Goal: Task Accomplishment & Management: Complete application form

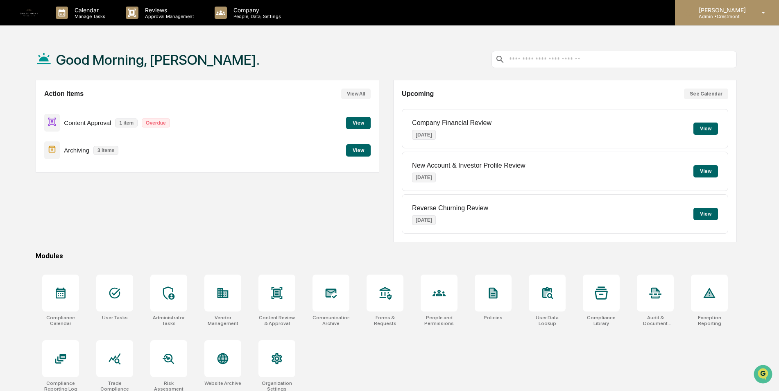
click at [731, 6] on div "[PERSON_NAME] Admin • [GEOGRAPHIC_DATA]" at bounding box center [727, 12] width 104 height 25
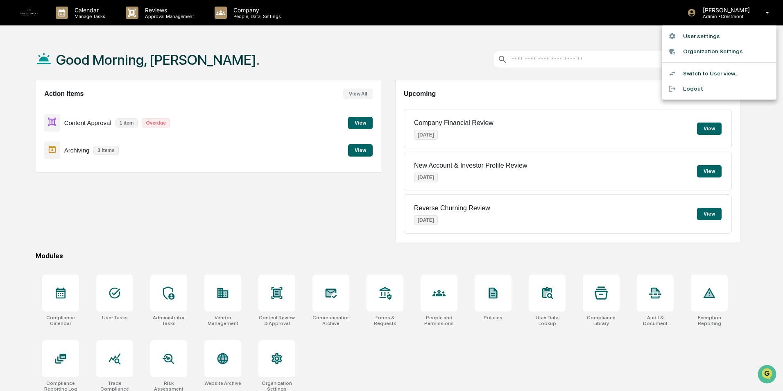
click at [712, 72] on li "Switch to User view..." at bounding box center [719, 73] width 115 height 15
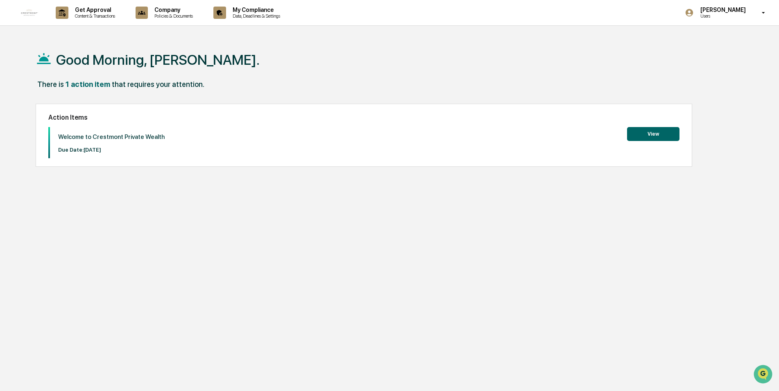
click at [643, 133] on button "View" at bounding box center [653, 134] width 52 height 14
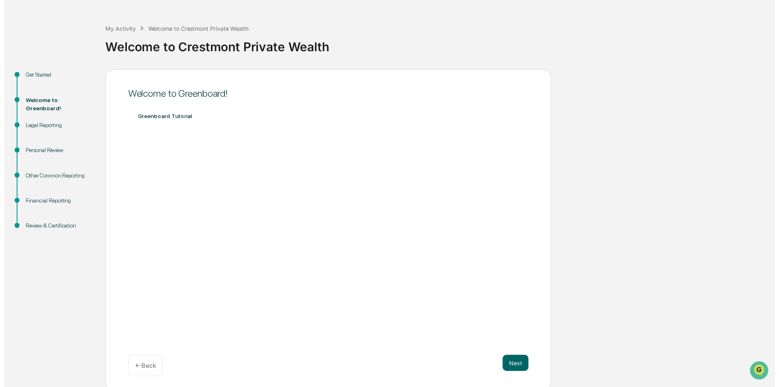
scroll to position [30, 0]
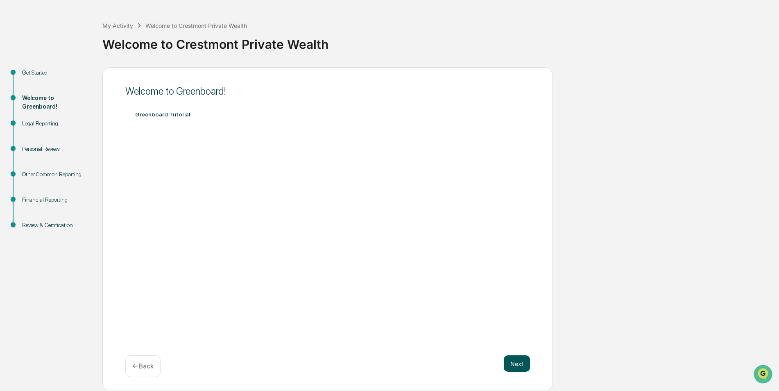
click at [520, 363] on button "Next" at bounding box center [517, 363] width 26 height 16
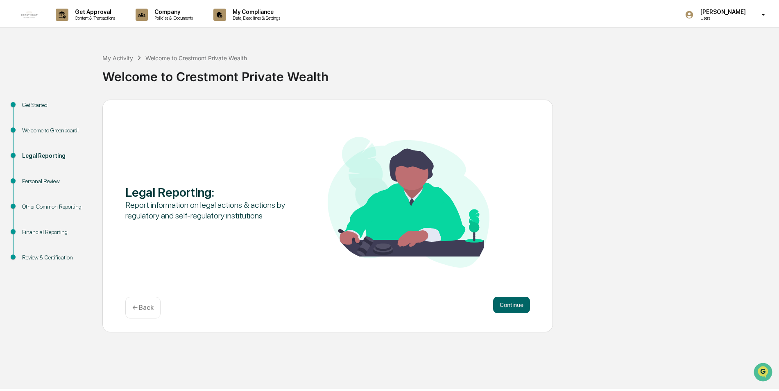
scroll to position [0, 0]
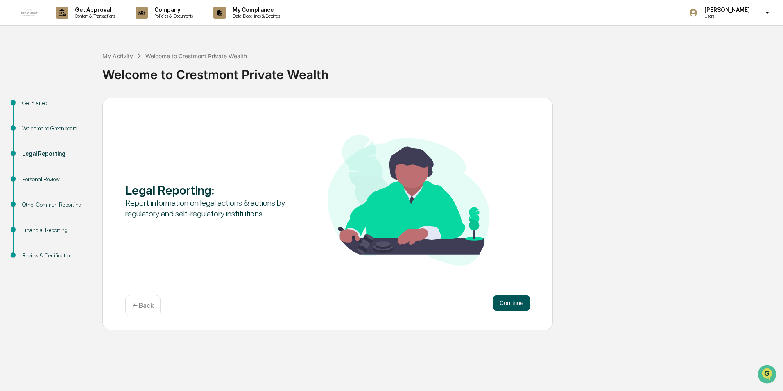
click at [521, 297] on button "Continue" at bounding box center [511, 302] width 37 height 16
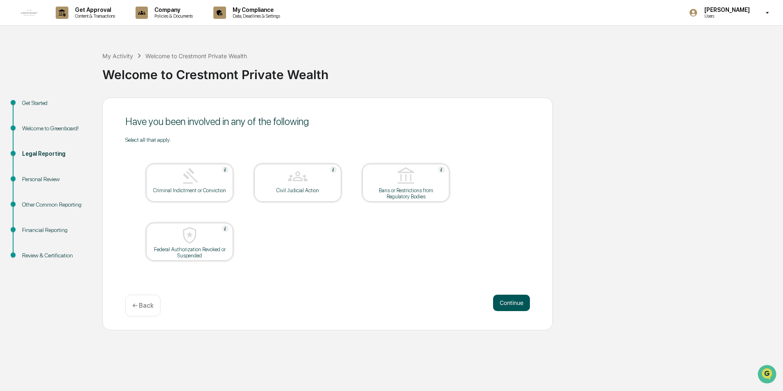
click at [516, 294] on button "Continue" at bounding box center [511, 302] width 37 height 16
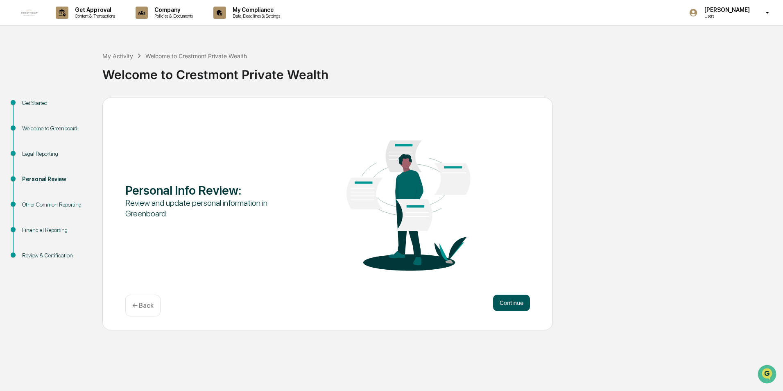
click at [518, 302] on button "Continue" at bounding box center [511, 302] width 37 height 16
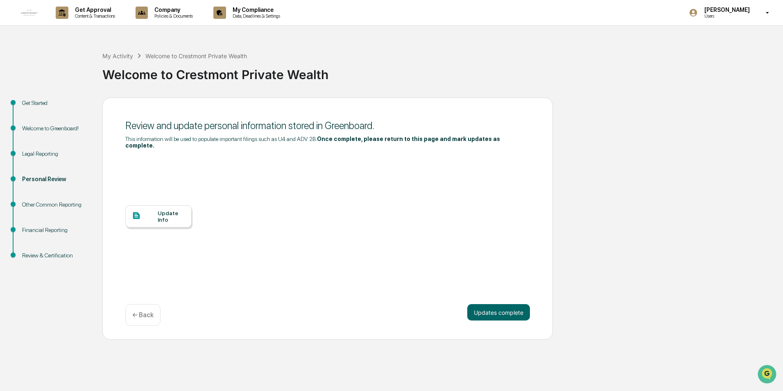
click at [174, 210] on div "Update Info" at bounding box center [171, 216] width 27 height 13
click at [502, 308] on button "Updates complete" at bounding box center [498, 312] width 63 height 16
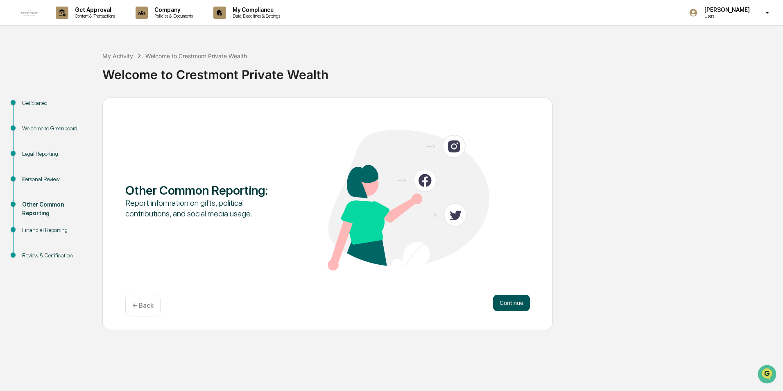
click at [502, 299] on button "Continue" at bounding box center [511, 302] width 37 height 16
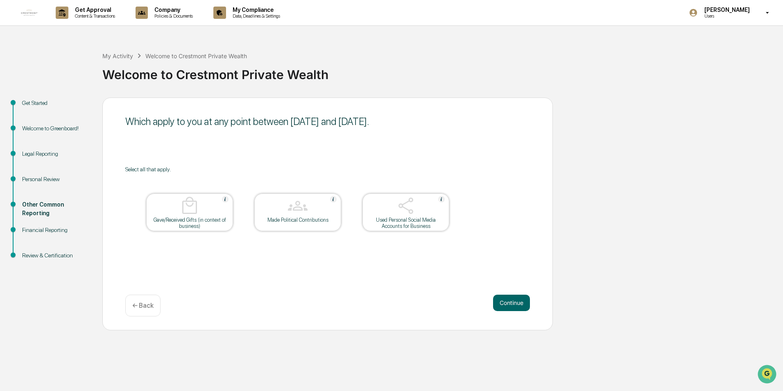
click at [407, 208] on img at bounding box center [406, 206] width 20 height 20
click at [201, 213] on div at bounding box center [190, 206] width 82 height 21
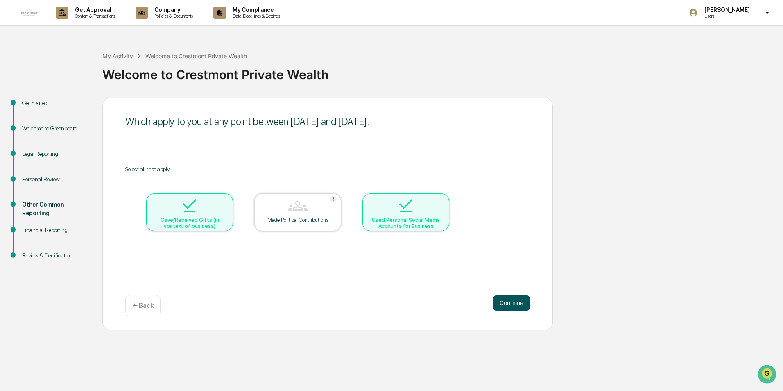
click at [524, 306] on button "Continue" at bounding box center [511, 302] width 37 height 16
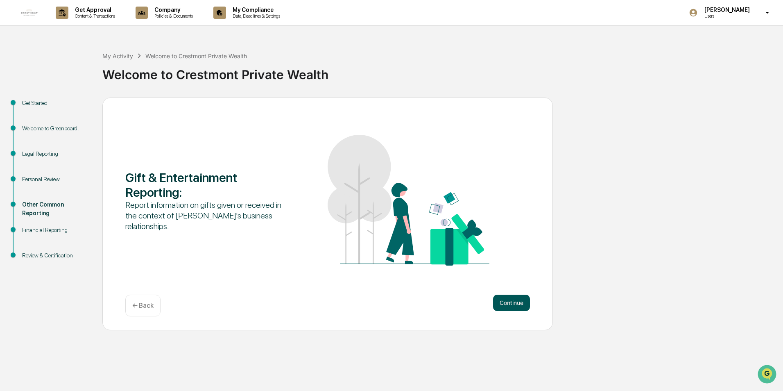
click at [524, 306] on button "Continue" at bounding box center [511, 302] width 37 height 16
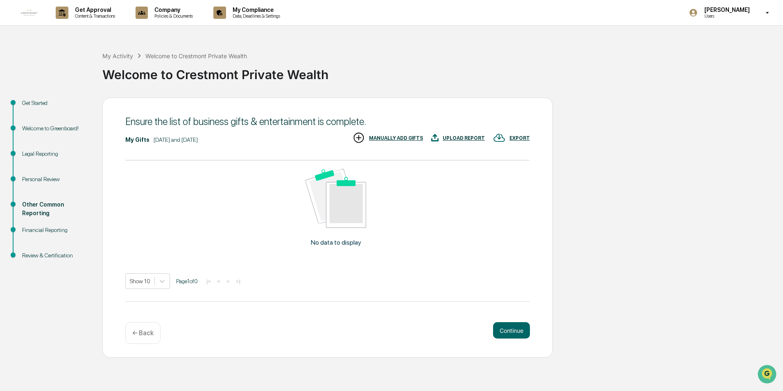
click at [393, 137] on div "MANUALLY ADD GIFTS" at bounding box center [396, 138] width 54 height 6
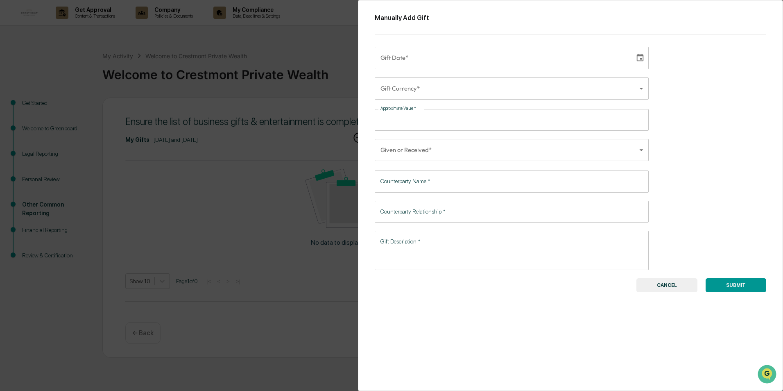
type input "**********"
click at [461, 53] on input "**********" at bounding box center [502, 58] width 254 height 22
drag, startPoint x: 635, startPoint y: 56, endPoint x: 626, endPoint y: 62, distance: 11.5
click at [637, 56] on icon "Choose date" at bounding box center [640, 58] width 7 height 8
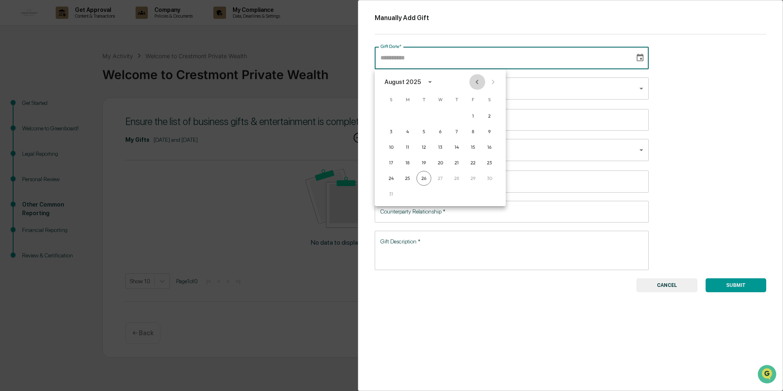
click at [476, 82] on icon "Previous month" at bounding box center [476, 81] width 9 height 9
click at [425, 117] on button "3" at bounding box center [423, 116] width 15 height 15
type input "**********"
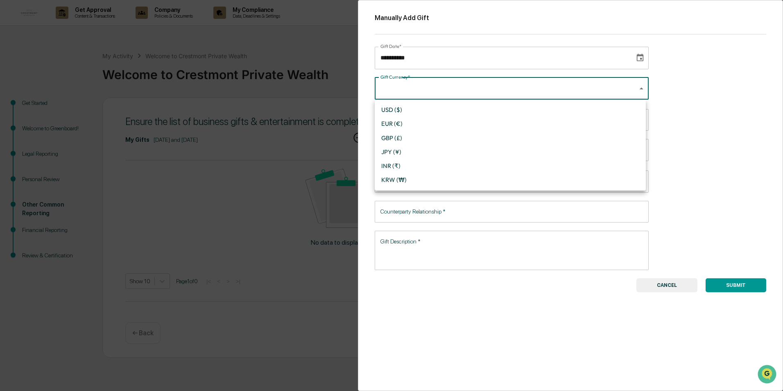
click at [424, 90] on body "**********" at bounding box center [391, 195] width 783 height 391
click at [415, 111] on li "USD ($)" at bounding box center [510, 110] width 271 height 14
type input "*"
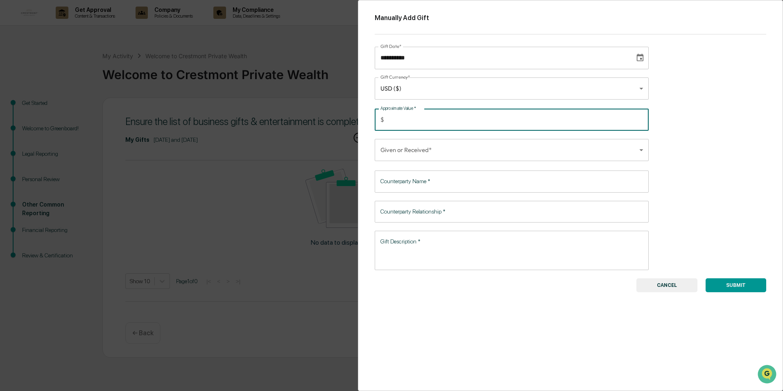
click at [416, 119] on input "Approximate Value   *" at bounding box center [517, 120] width 261 height 22
type input "**"
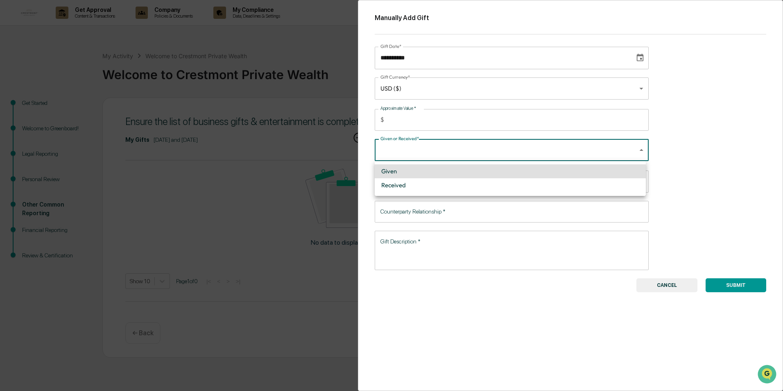
click at [478, 153] on body "**********" at bounding box center [391, 195] width 783 height 391
click at [415, 188] on li "Received" at bounding box center [510, 185] width 271 height 14
type input "********"
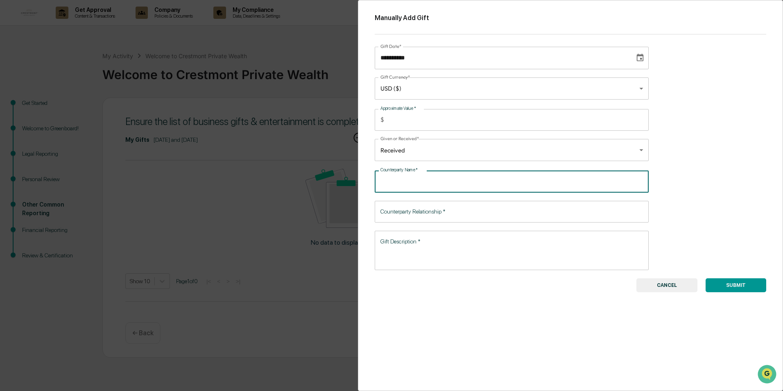
click at [416, 182] on input "Counterparty Name   *" at bounding box center [512, 181] width 274 height 22
type input "**********"
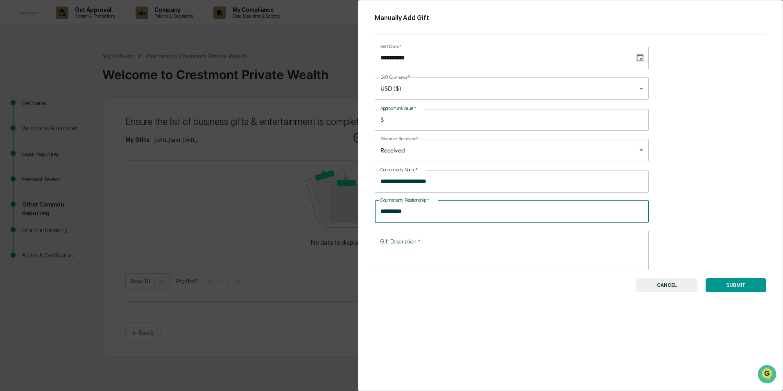
type input "**********"
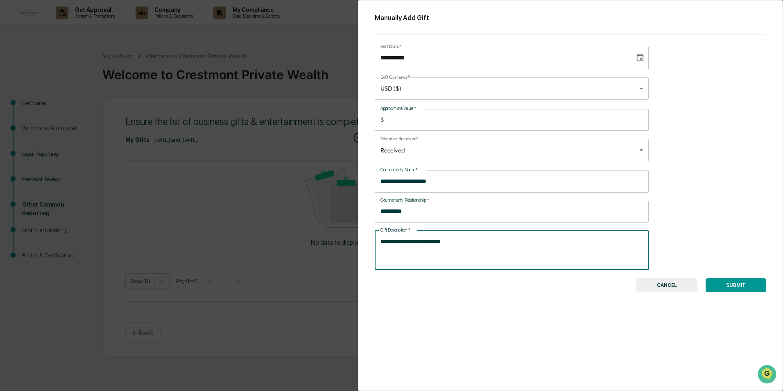
type textarea "**********"
click at [734, 287] on button "SUBMIT" at bounding box center [735, 285] width 61 height 14
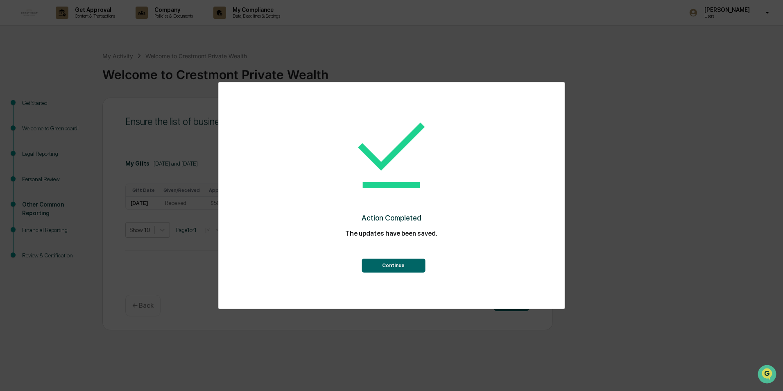
click at [407, 266] on button "Continue" at bounding box center [393, 265] width 63 height 14
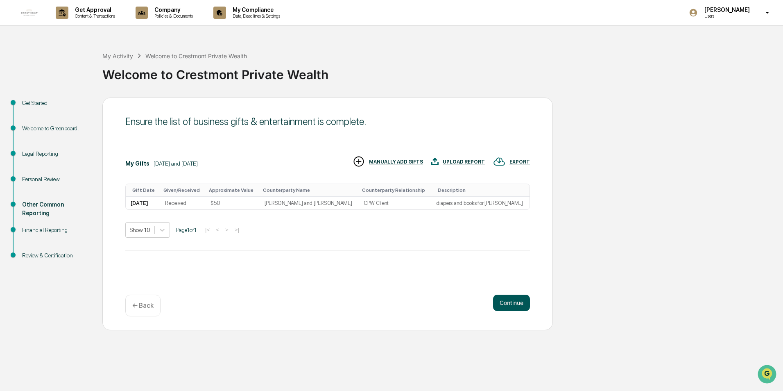
click at [509, 305] on button "Continue" at bounding box center [511, 302] width 37 height 16
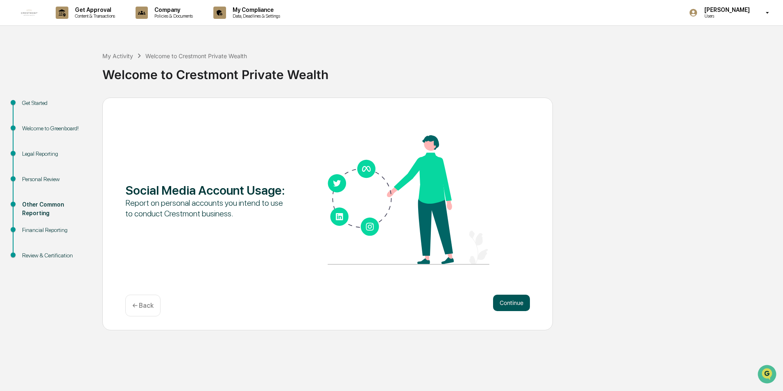
click at [509, 305] on button "Continue" at bounding box center [511, 302] width 37 height 16
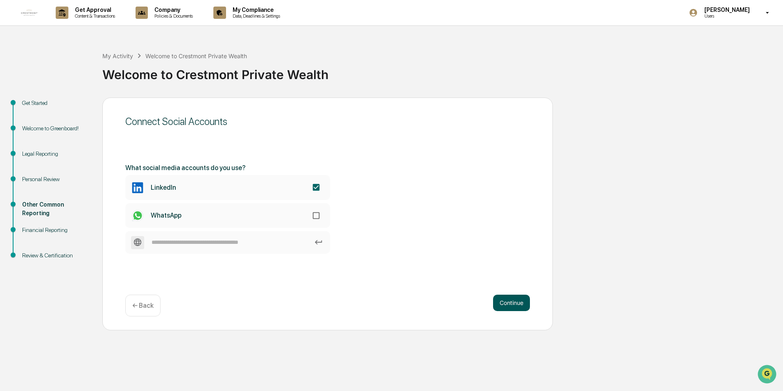
click at [523, 298] on button "Continue" at bounding box center [511, 302] width 37 height 16
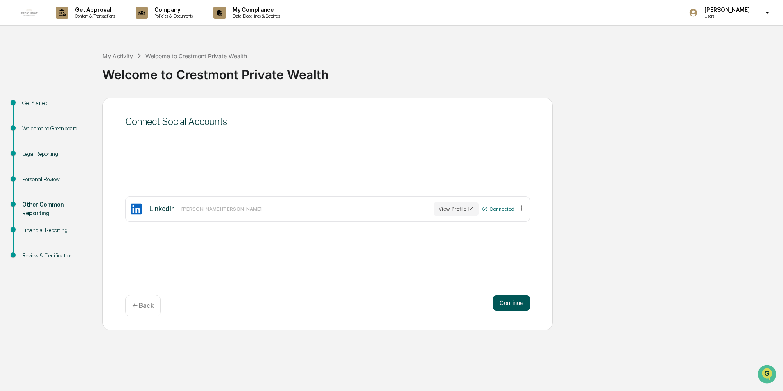
click at [526, 304] on button "Continue" at bounding box center [511, 302] width 37 height 16
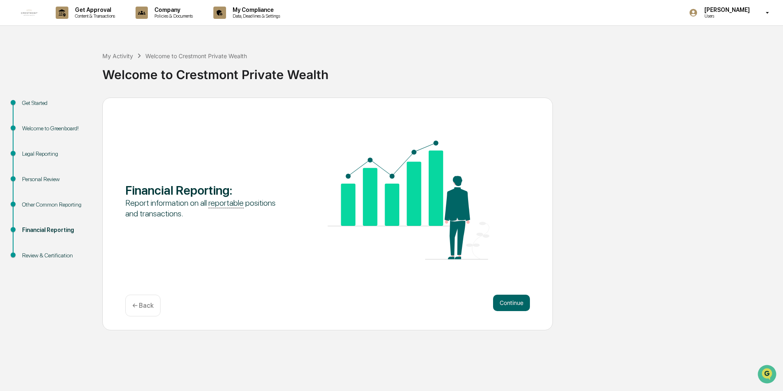
click at [526, 304] on button "Continue" at bounding box center [511, 302] width 37 height 16
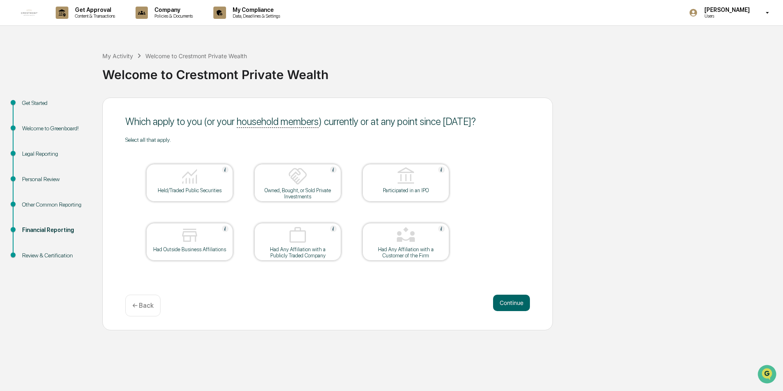
click at [193, 170] on img at bounding box center [190, 176] width 20 height 20
click at [518, 300] on button "Continue" at bounding box center [511, 302] width 37 height 16
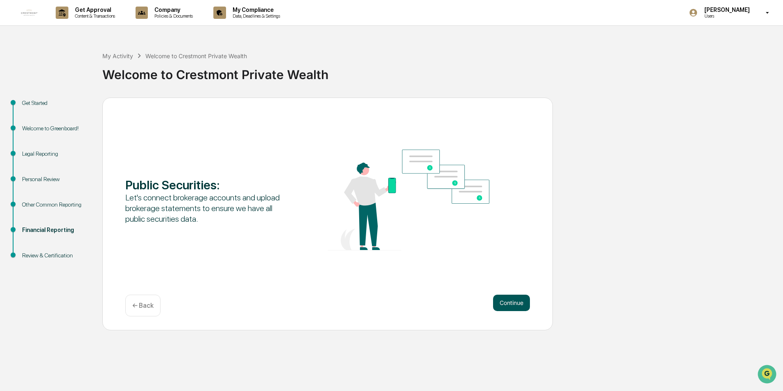
click at [518, 299] on button "Continue" at bounding box center [511, 302] width 37 height 16
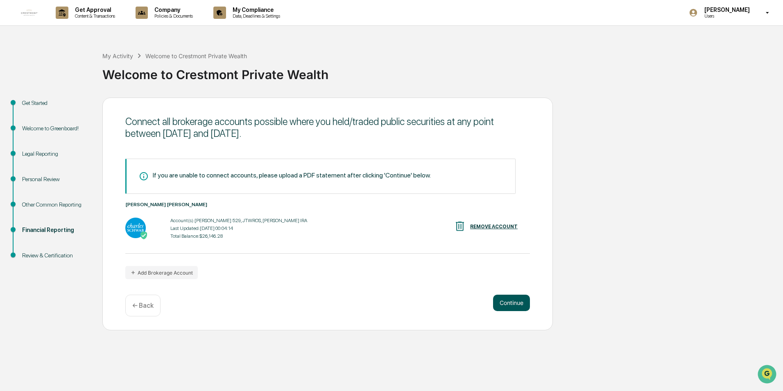
click at [509, 303] on button "Continue" at bounding box center [511, 302] width 37 height 16
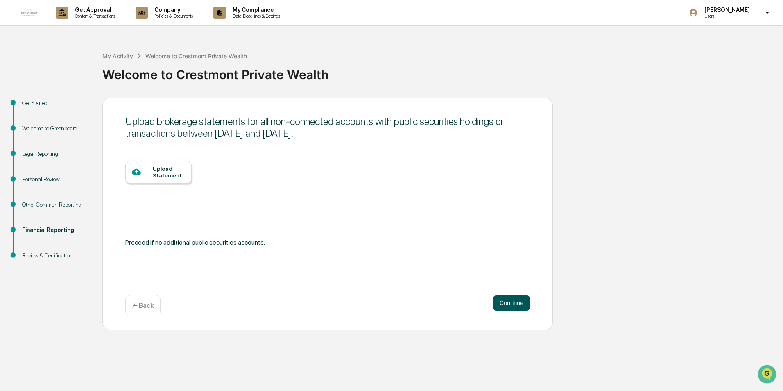
click at [512, 304] on button "Continue" at bounding box center [511, 302] width 37 height 16
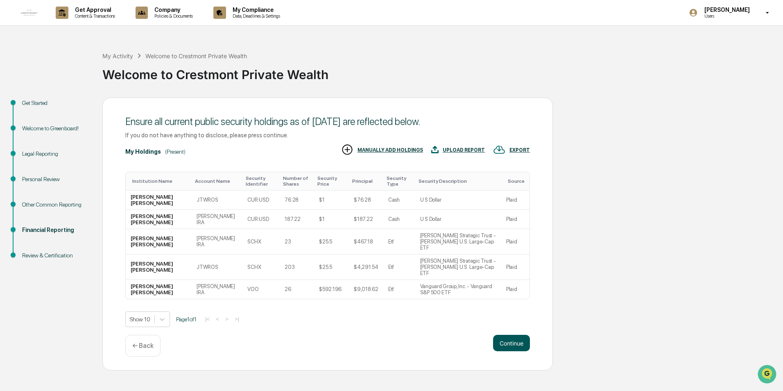
click at [519, 335] on button "Continue" at bounding box center [511, 343] width 37 height 16
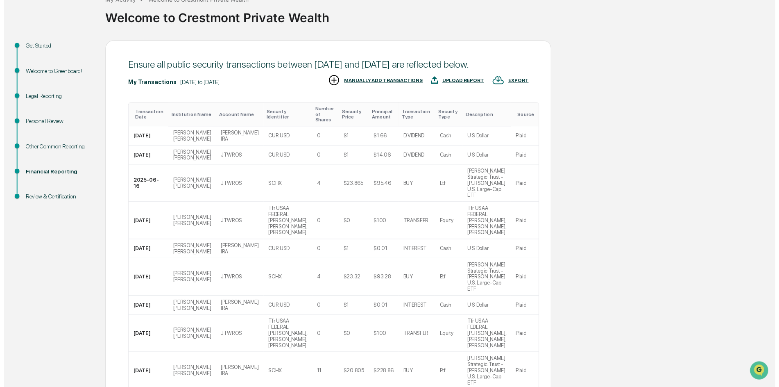
scroll to position [101, 0]
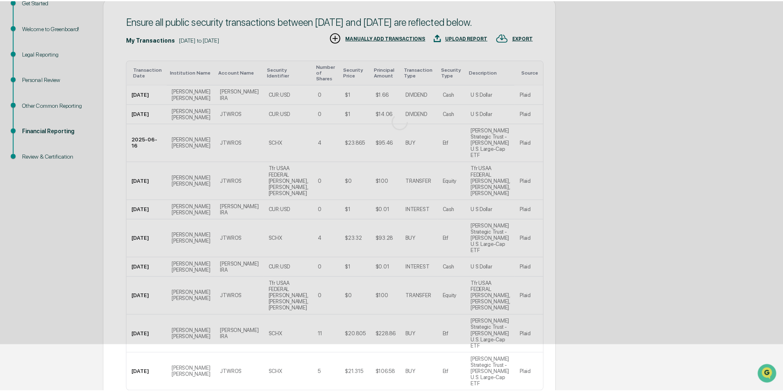
scroll to position [0, 0]
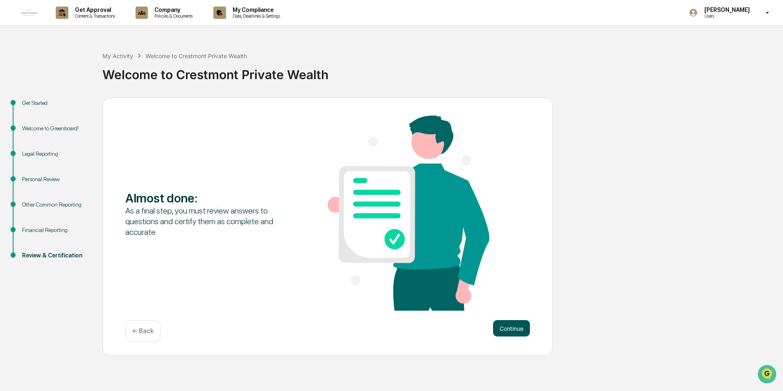
click at [511, 325] on button "Continue" at bounding box center [511, 328] width 37 height 16
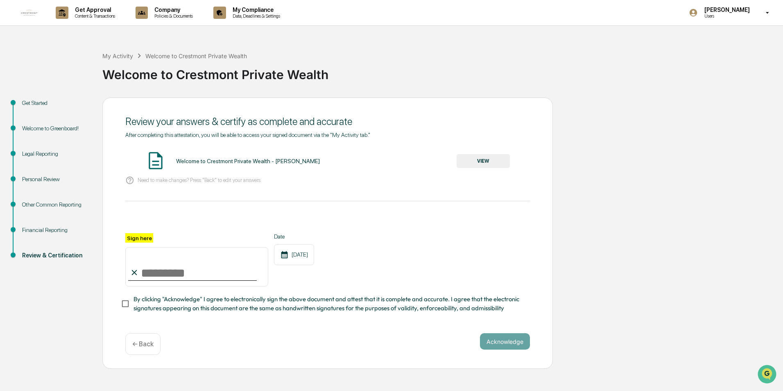
click at [483, 159] on button "VIEW" at bounding box center [483, 161] width 53 height 14
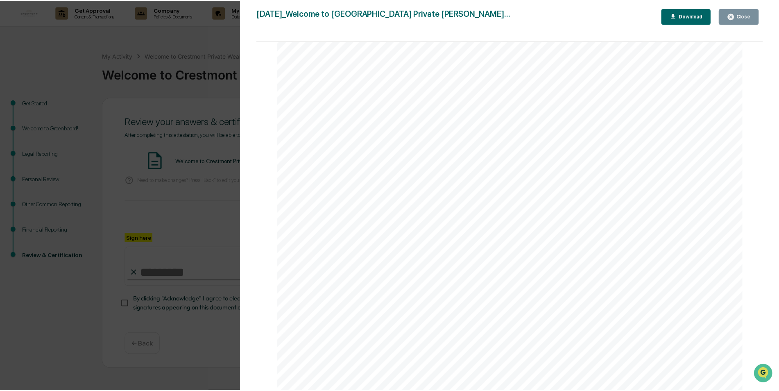
scroll to position [4463, 0]
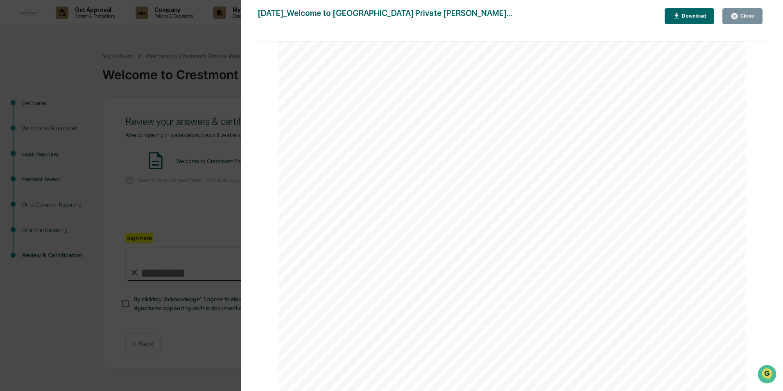
drag, startPoint x: 154, startPoint y: 182, endPoint x: 172, endPoint y: 193, distance: 21.4
click at [154, 182] on div "Version History [DATE] 03:21 PM [PERSON_NAME] [DATE]_Welcome to Crestmont Priva…" at bounding box center [391, 195] width 783 height 391
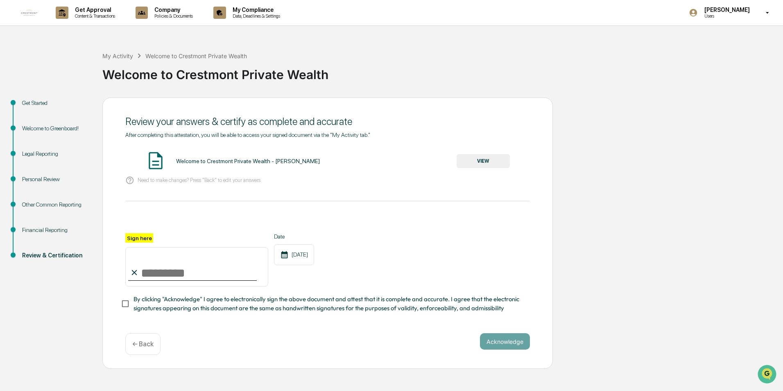
click at [148, 271] on input "Sign here" at bounding box center [196, 266] width 143 height 39
type input "**********"
click at [519, 343] on button "Acknowledge" at bounding box center [505, 341] width 50 height 16
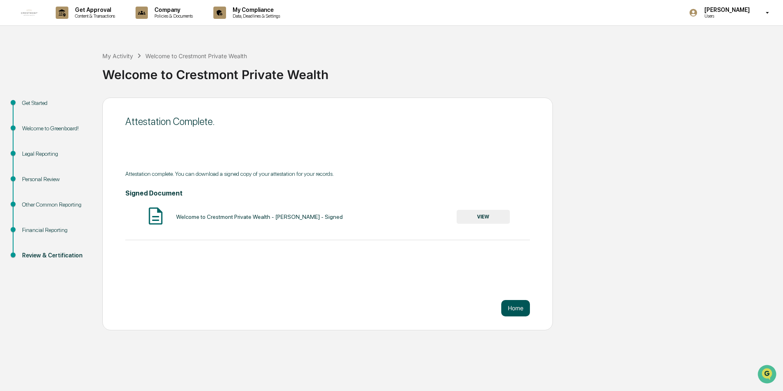
click at [512, 311] on button "Home" at bounding box center [515, 308] width 29 height 16
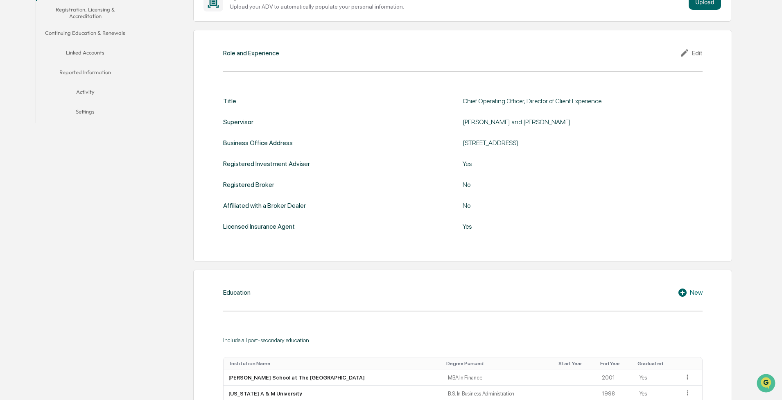
scroll to position [164, 0]
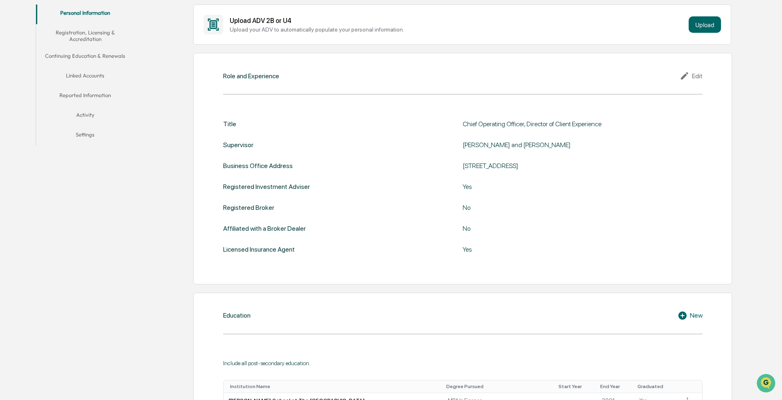
click at [583, 77] on div "Edit" at bounding box center [691, 76] width 23 height 10
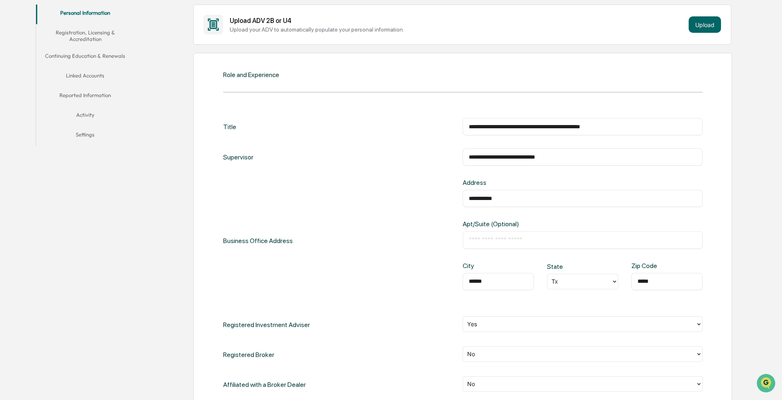
click at [582, 153] on div "**********" at bounding box center [583, 156] width 240 height 17
drag, startPoint x: 588, startPoint y: 158, endPoint x: 515, endPoint y: 167, distance: 73.1
click at [515, 167] on div "**********" at bounding box center [462, 270] width 479 height 305
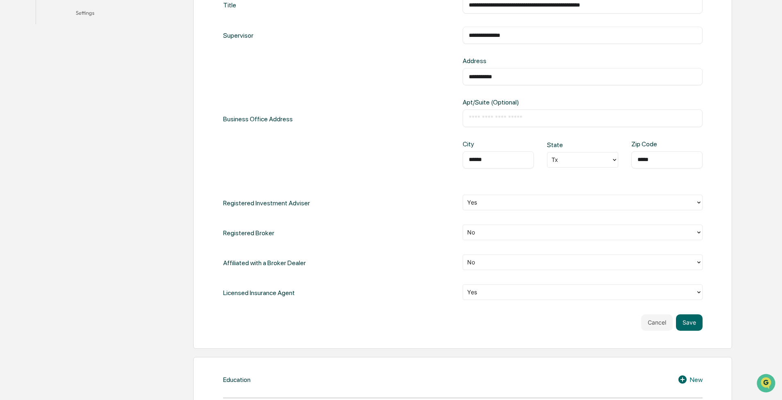
scroll to position [287, 0]
type input "**********"
click at [479, 292] on div at bounding box center [579, 290] width 224 height 9
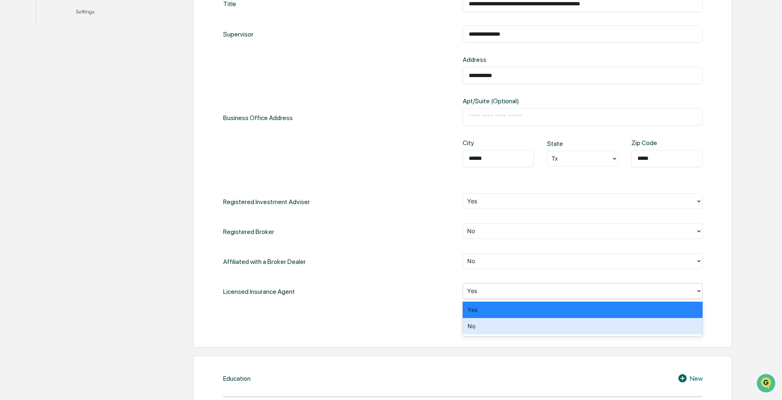
click at [481, 321] on div "No" at bounding box center [583, 326] width 240 height 16
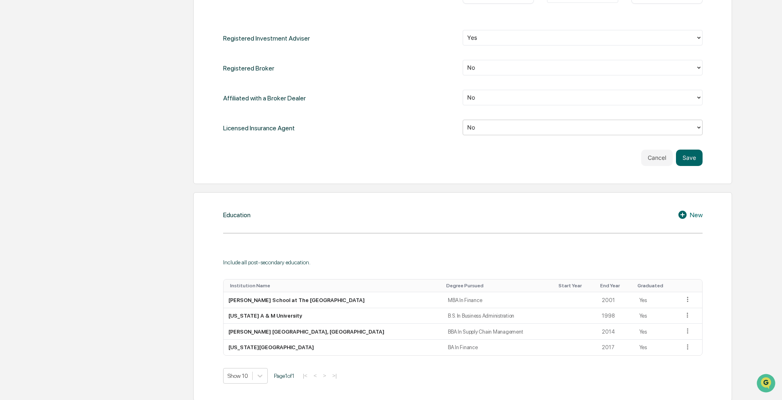
scroll to position [450, 0]
click at [583, 161] on button "Save" at bounding box center [689, 157] width 27 height 16
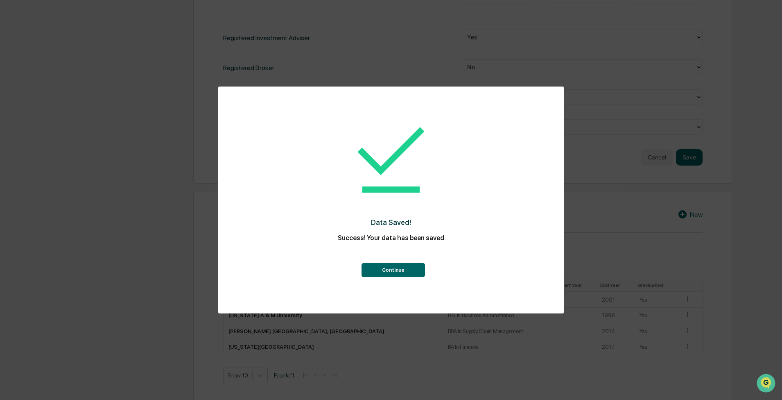
click at [401, 271] on button "Continue" at bounding box center [393, 270] width 63 height 14
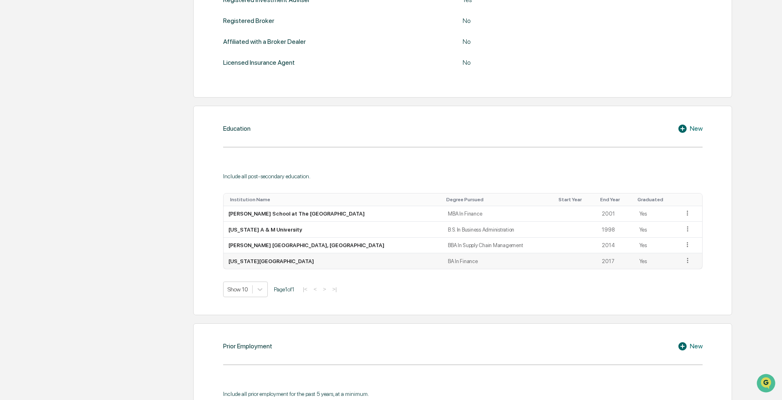
scroll to position [352, 0]
click at [583, 210] on icon at bounding box center [688, 212] width 8 height 8
click at [583, 239] on div "Delete" at bounding box center [678, 236] width 26 height 13
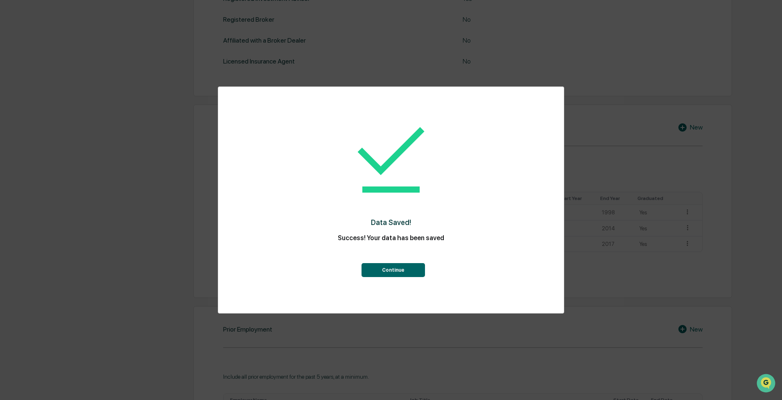
click at [403, 270] on button "Continue" at bounding box center [393, 270] width 63 height 14
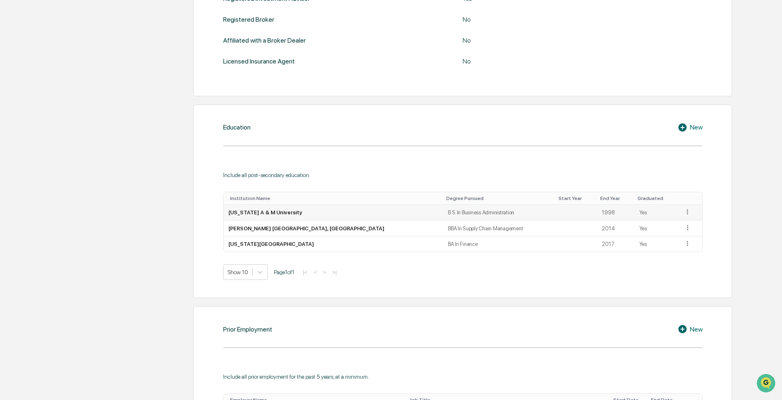
click at [583, 213] on icon at bounding box center [688, 212] width 8 height 8
click at [583, 236] on div "Delete" at bounding box center [678, 236] width 26 height 13
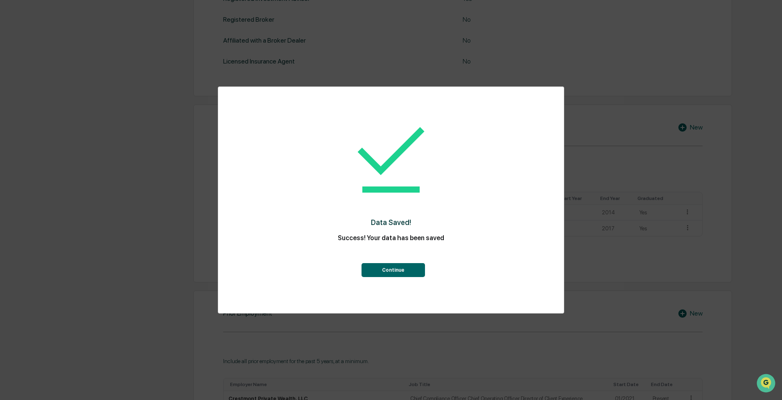
drag, startPoint x: 403, startPoint y: 271, endPoint x: 428, endPoint y: 267, distance: 25.9
click at [403, 272] on button "Continue" at bounding box center [393, 270] width 63 height 14
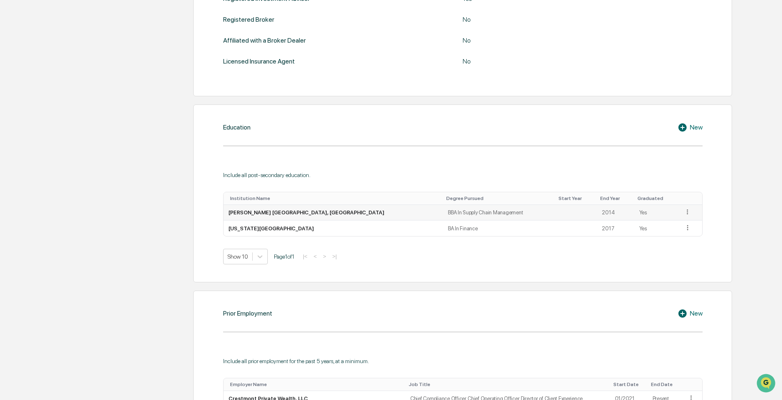
drag, startPoint x: 682, startPoint y: 210, endPoint x: 680, endPoint y: 215, distance: 5.7
click at [583, 211] on icon at bounding box center [688, 212] width 8 height 8
click at [583, 233] on div "Delete" at bounding box center [678, 236] width 26 height 13
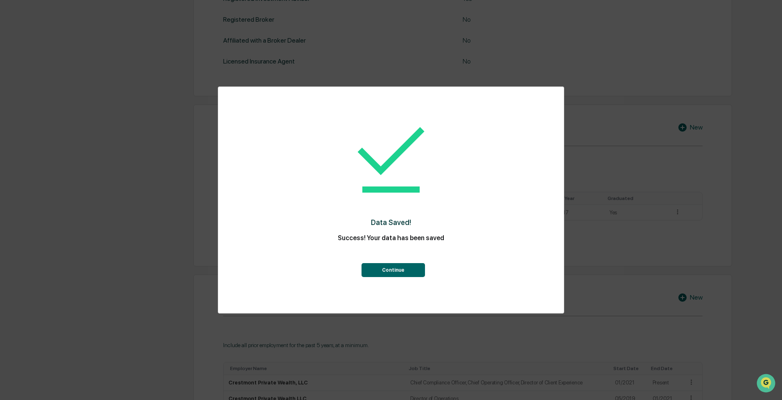
drag, startPoint x: 405, startPoint y: 271, endPoint x: 421, endPoint y: 277, distance: 17.3
click at [405, 271] on button "Continue" at bounding box center [393, 270] width 63 height 14
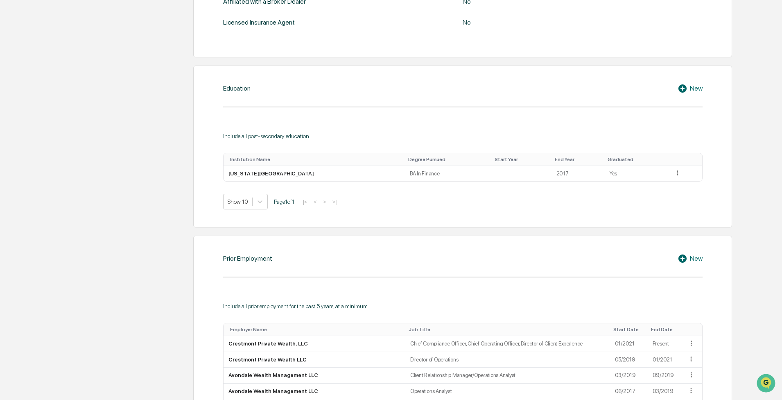
scroll to position [393, 0]
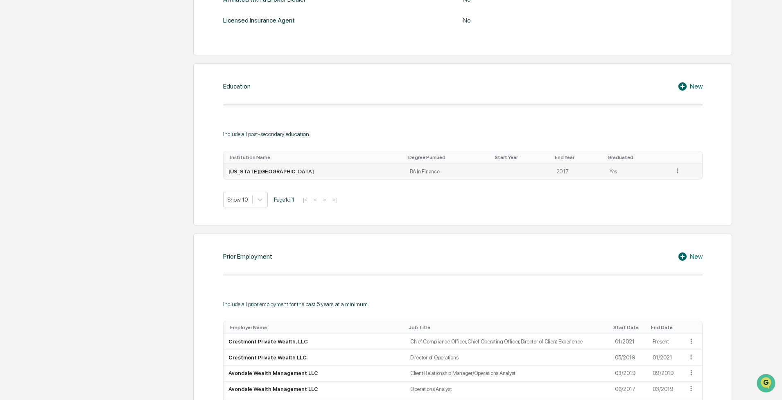
drag, startPoint x: 677, startPoint y: 166, endPoint x: 670, endPoint y: 174, distance: 10.4
click at [583, 167] on td at bounding box center [685, 172] width 33 height 16
click at [583, 173] on icon at bounding box center [678, 171] width 8 height 8
click at [583, 186] on div "Edit" at bounding box center [668, 182] width 26 height 13
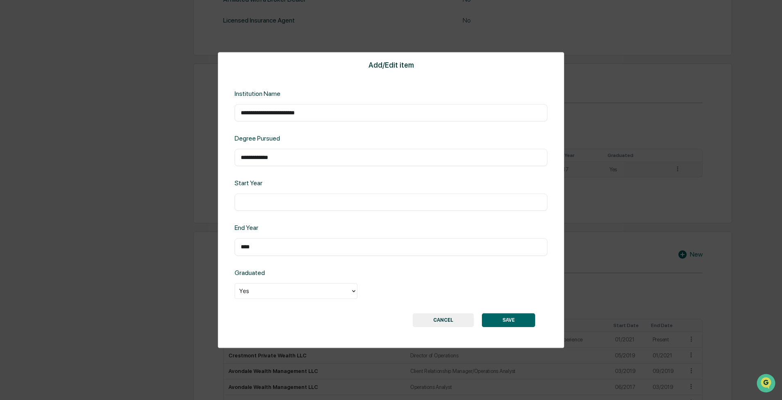
click at [321, 197] on div "​" at bounding box center [391, 202] width 313 height 17
drag, startPoint x: 266, startPoint y: 194, endPoint x: 256, endPoint y: 200, distance: 11.0
click at [265, 195] on div "​" at bounding box center [391, 202] width 313 height 17
click at [248, 202] on input "text" at bounding box center [391, 202] width 301 height 8
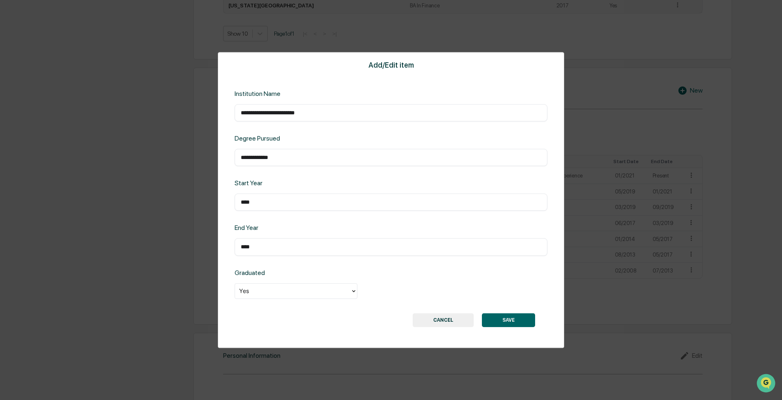
type input "****"
click at [516, 321] on button "SAVE" at bounding box center [508, 320] width 53 height 14
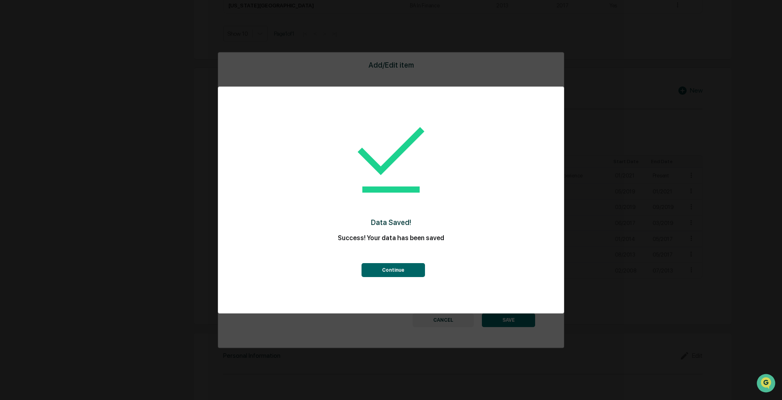
click at [380, 260] on div "Continue" at bounding box center [391, 261] width 313 height 29
click at [383, 268] on button "Continue" at bounding box center [393, 270] width 63 height 14
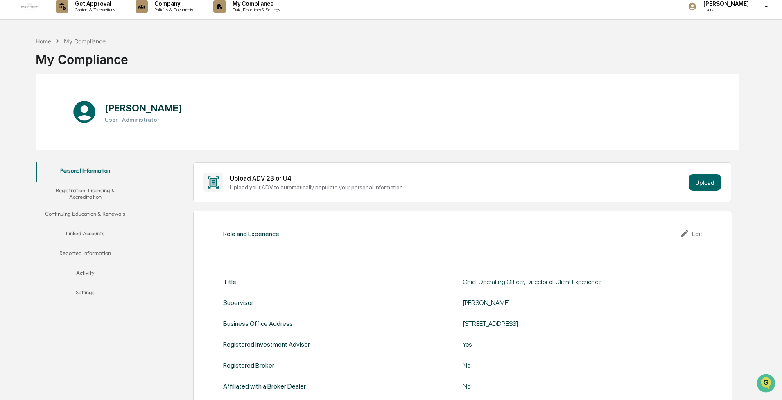
scroll to position [0, 0]
